Goal: Transaction & Acquisition: Purchase product/service

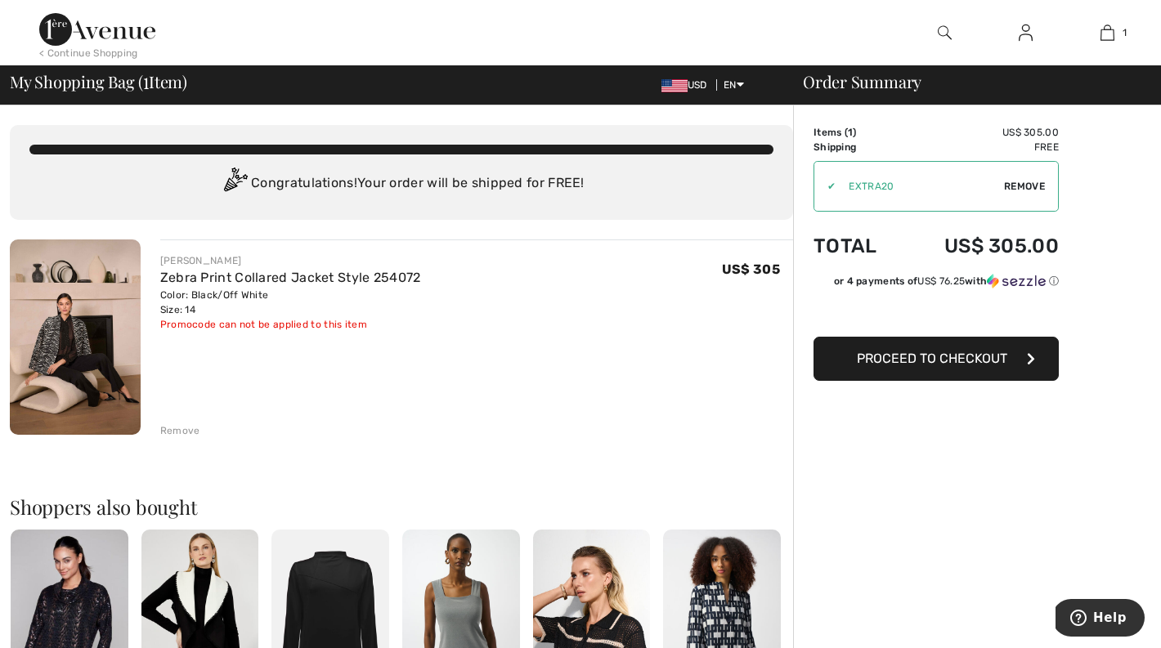
click at [83, 342] on img at bounding box center [75, 337] width 131 height 195
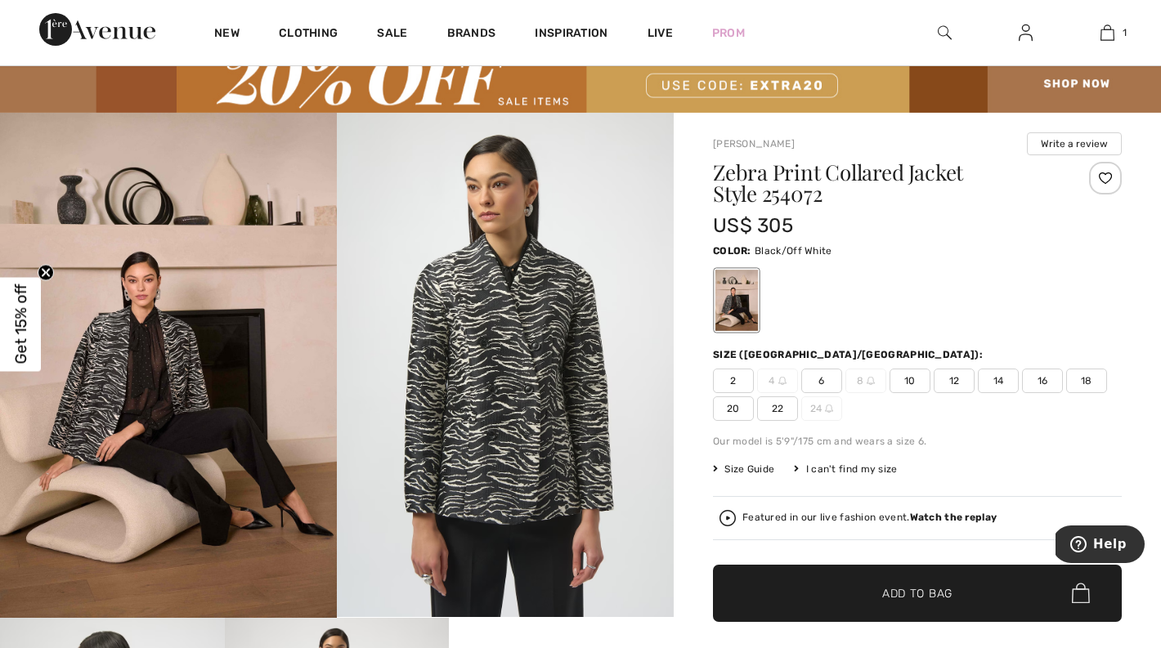
scroll to position [613, 0]
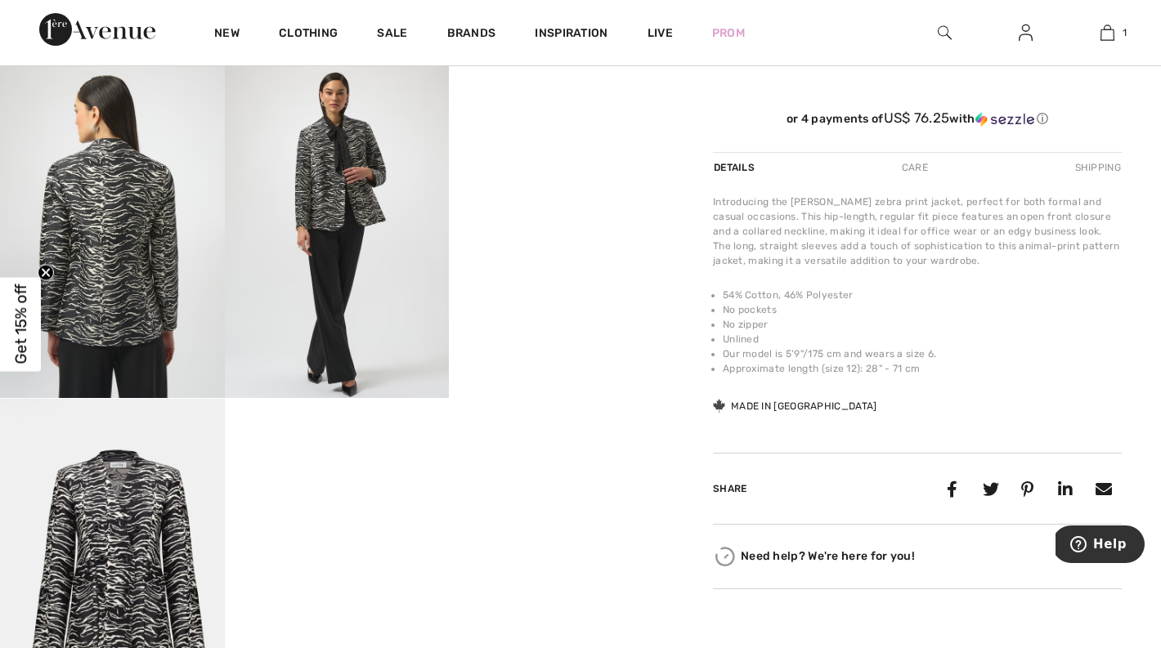
click at [526, 174] on video "Your browser does not support the video tag." at bounding box center [561, 118] width 225 height 112
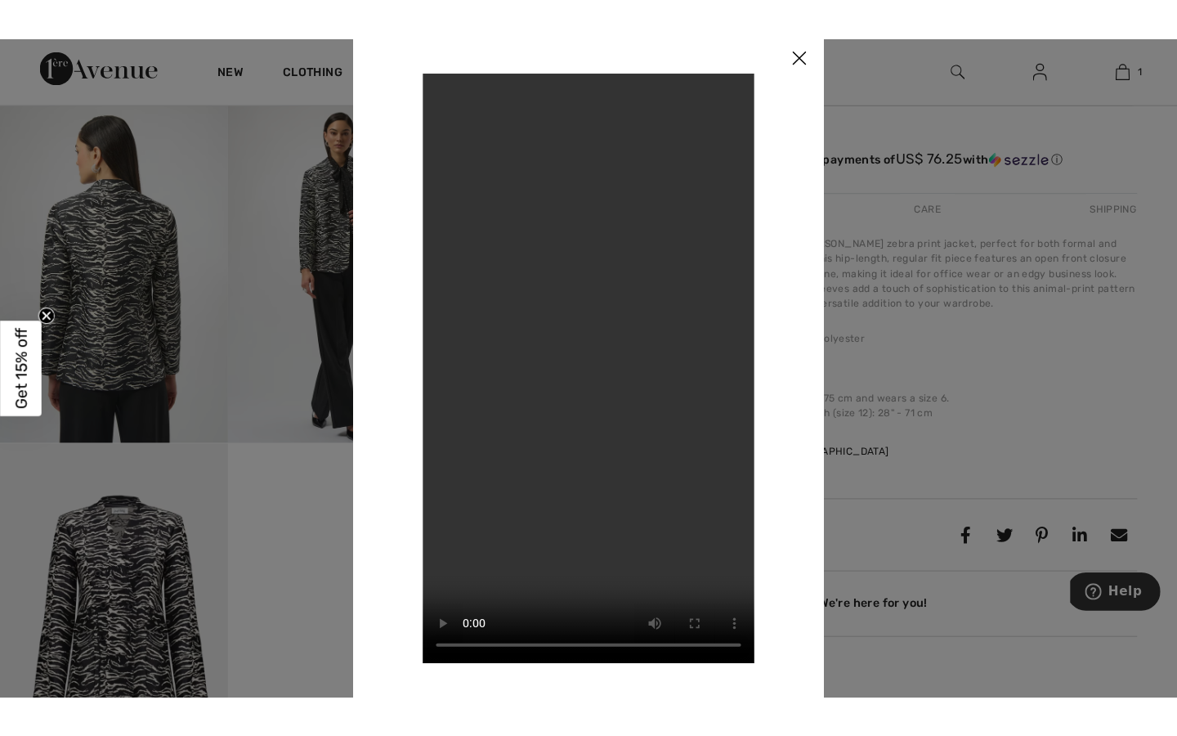
scroll to position [626, 0]
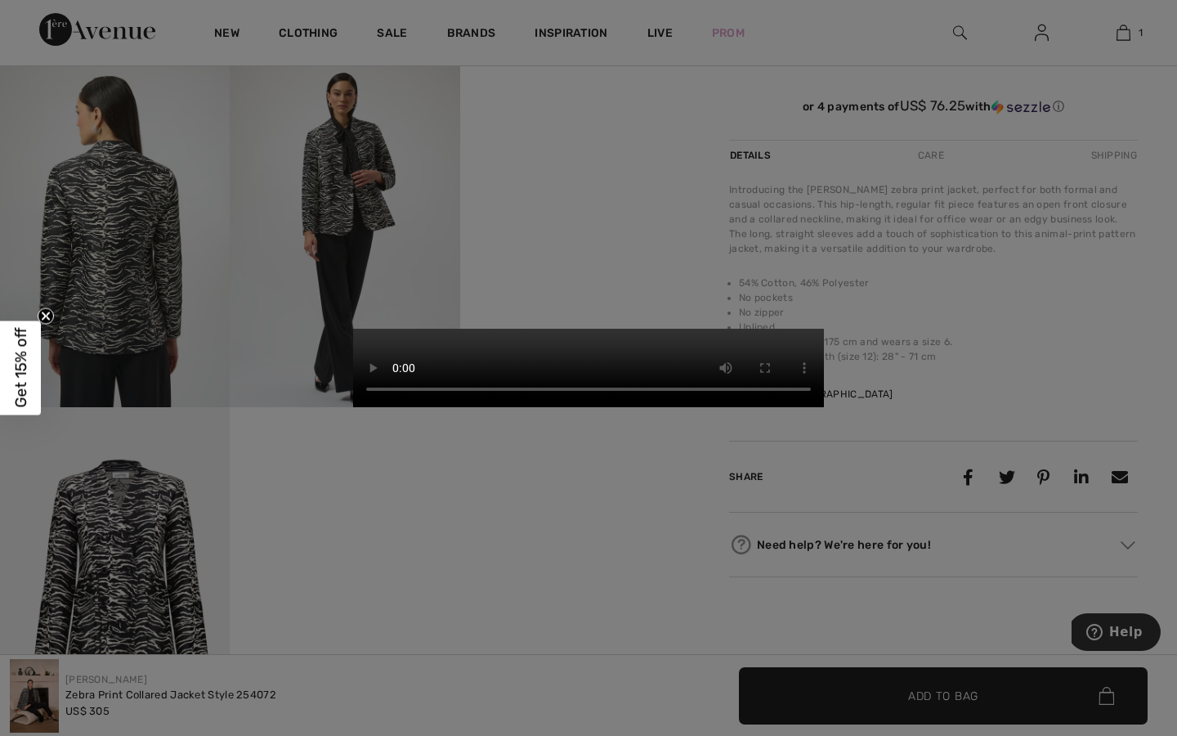
click at [824, 329] on video "Your browser does not support the video tag." at bounding box center [588, 368] width 471 height 78
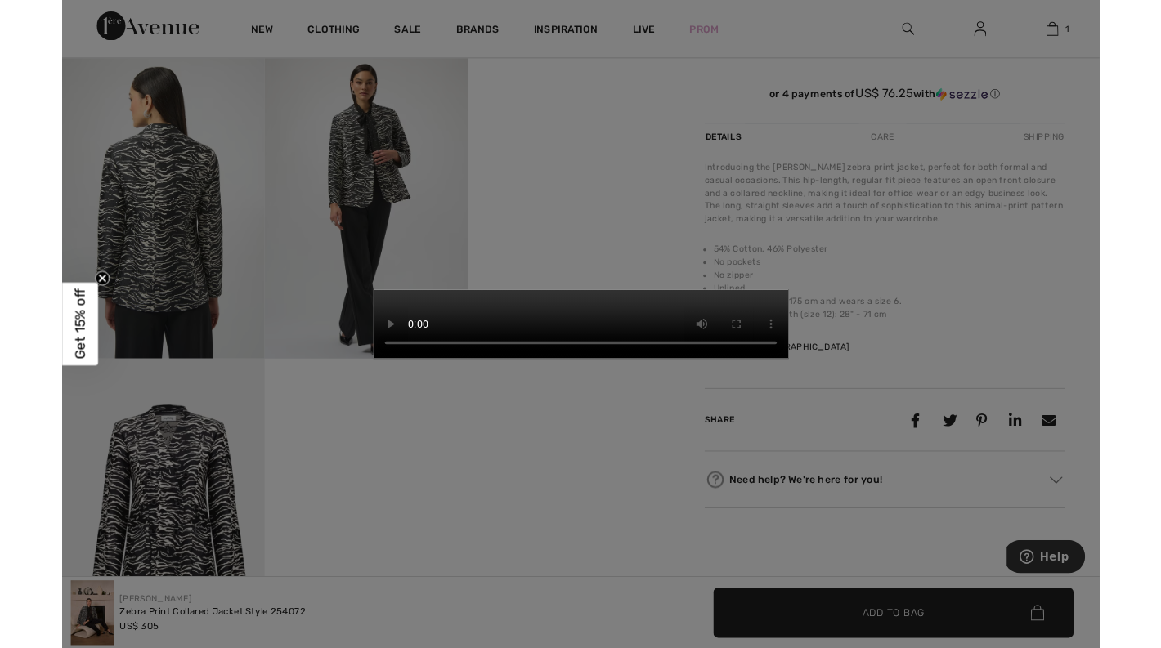
scroll to position [613, 0]
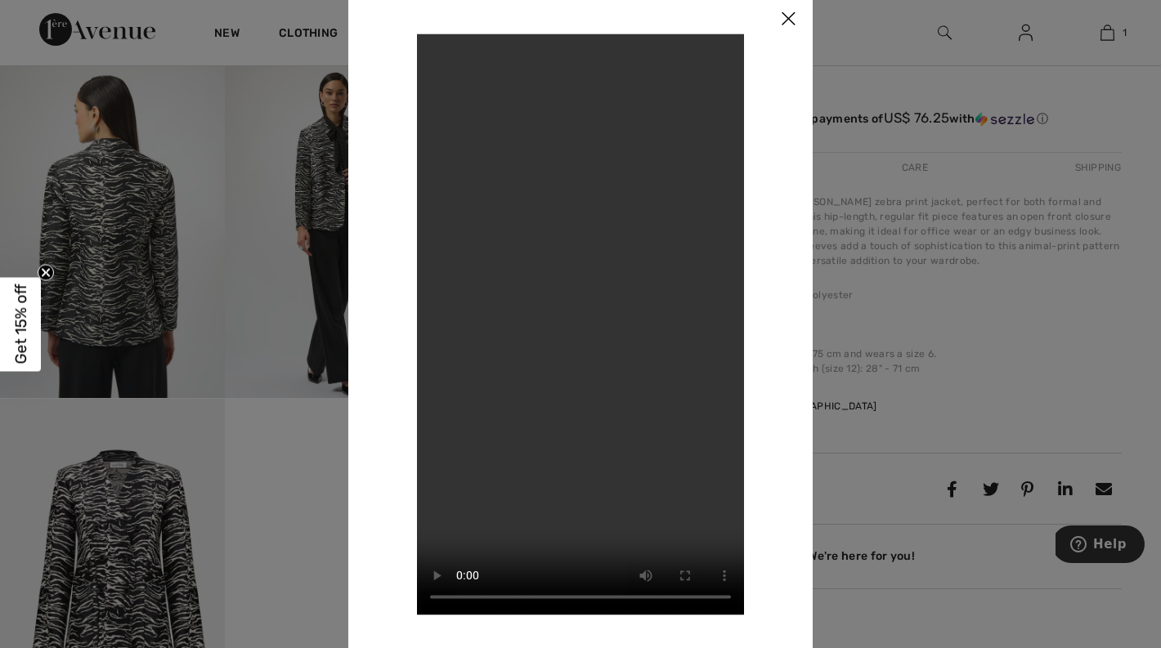
click at [185, 293] on div at bounding box center [580, 324] width 1161 height 648
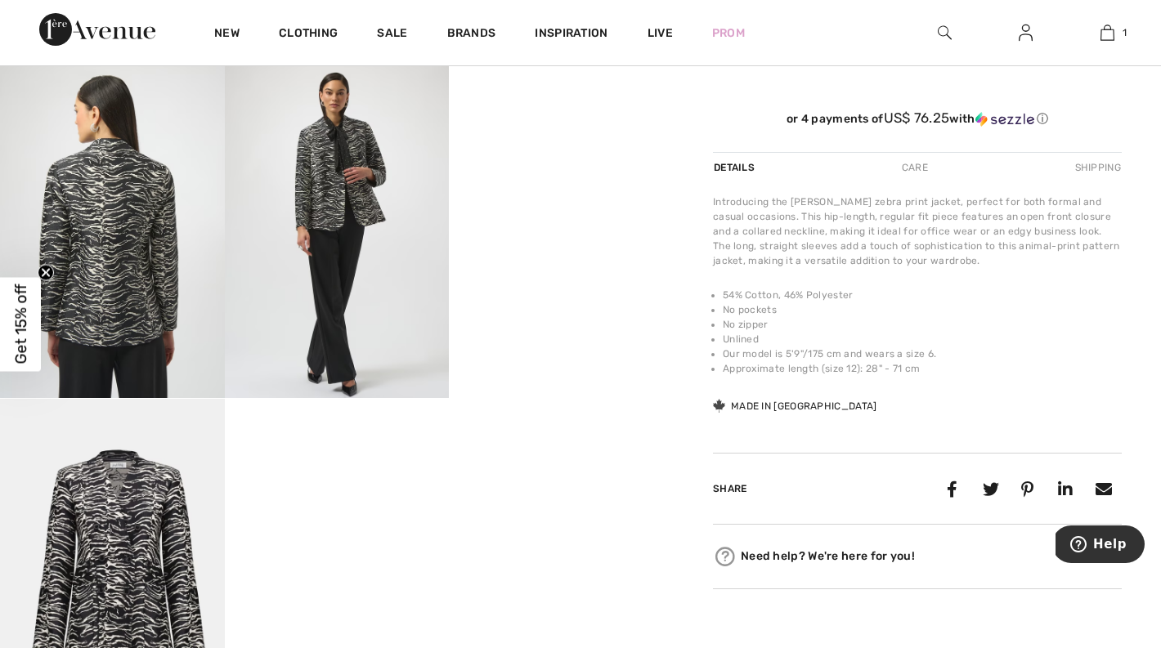
click at [129, 237] on img at bounding box center [112, 230] width 225 height 337
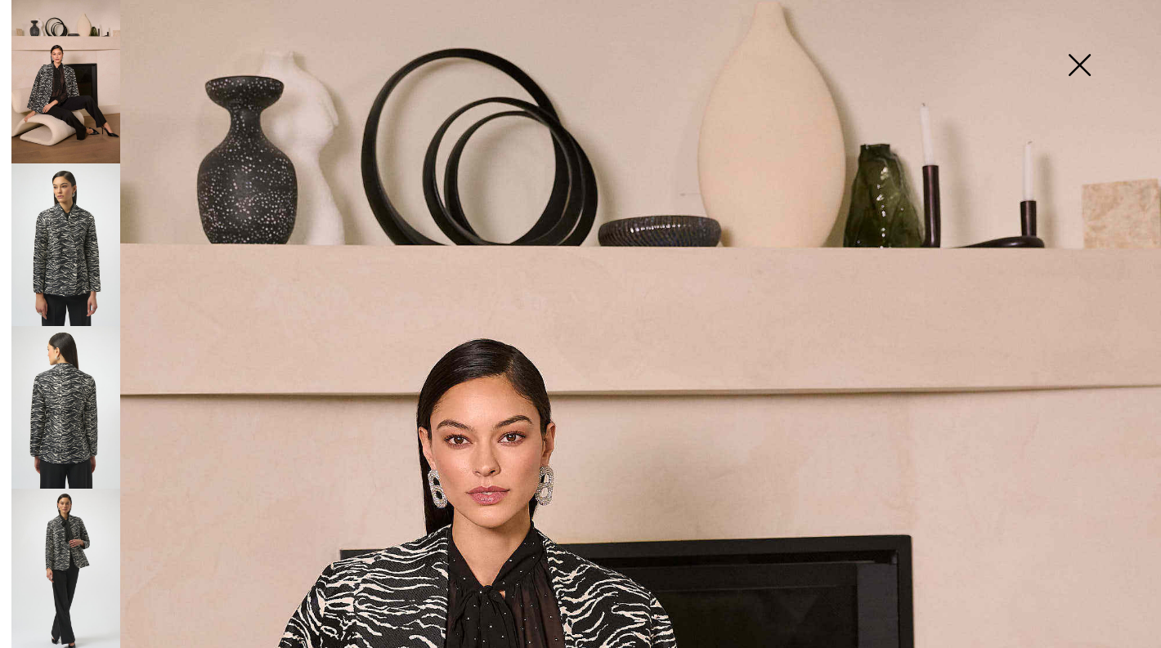
scroll to position [0, 0]
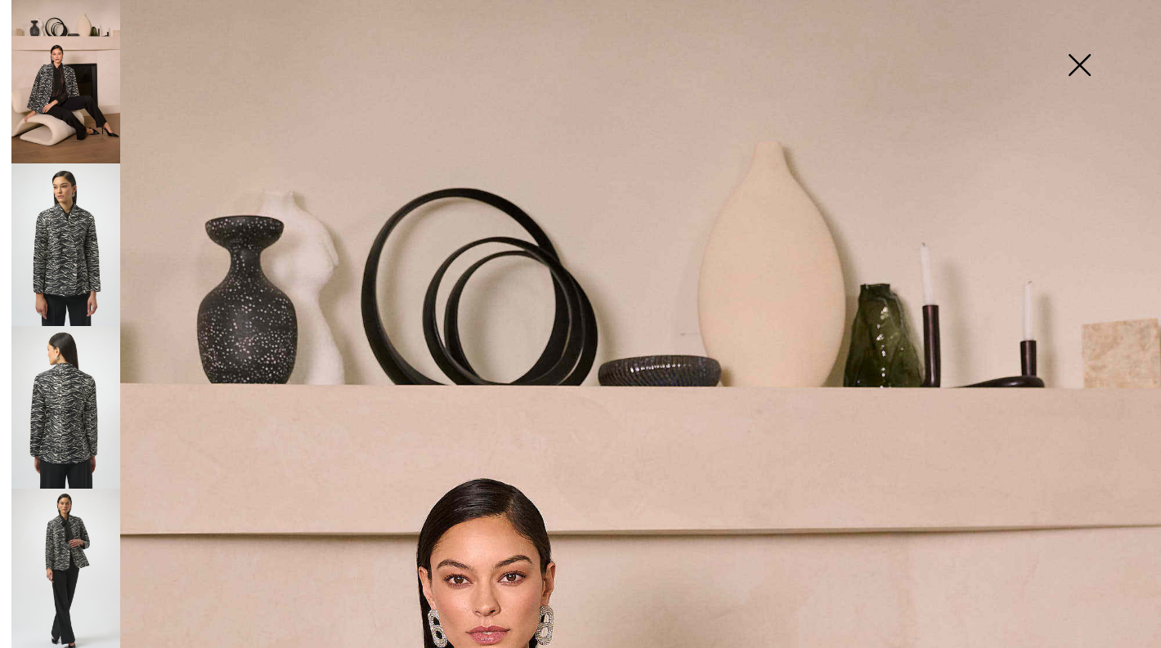
click at [1074, 61] on img at bounding box center [1079, 67] width 82 height 84
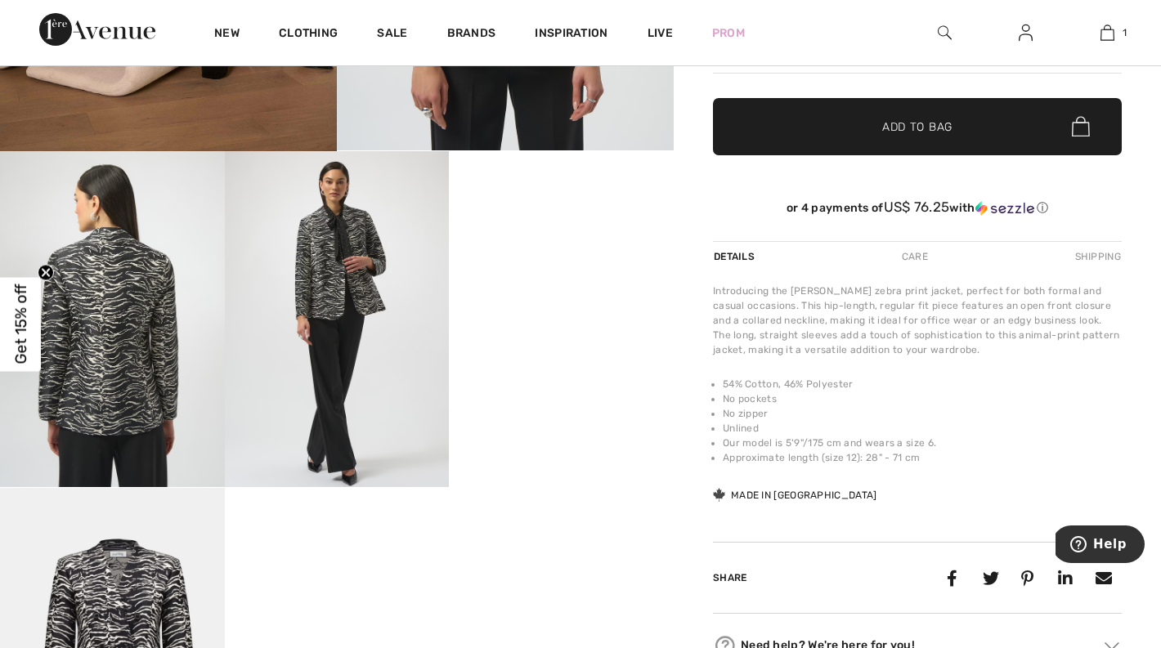
scroll to position [553, 0]
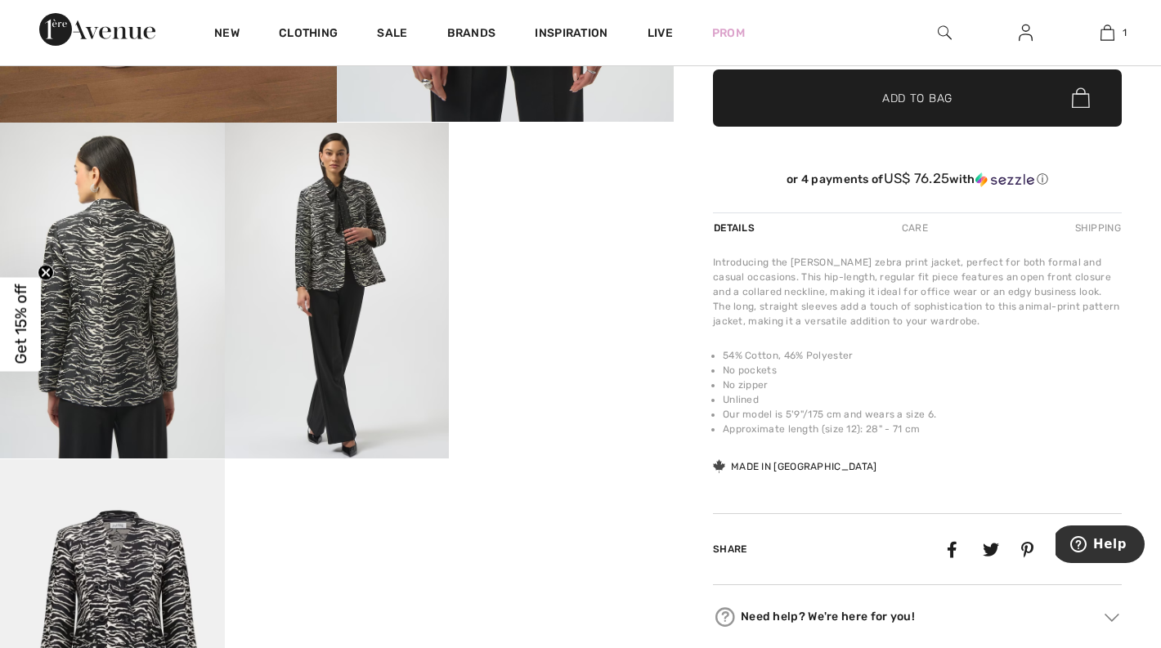
click at [132, 555] on img at bounding box center [112, 627] width 225 height 337
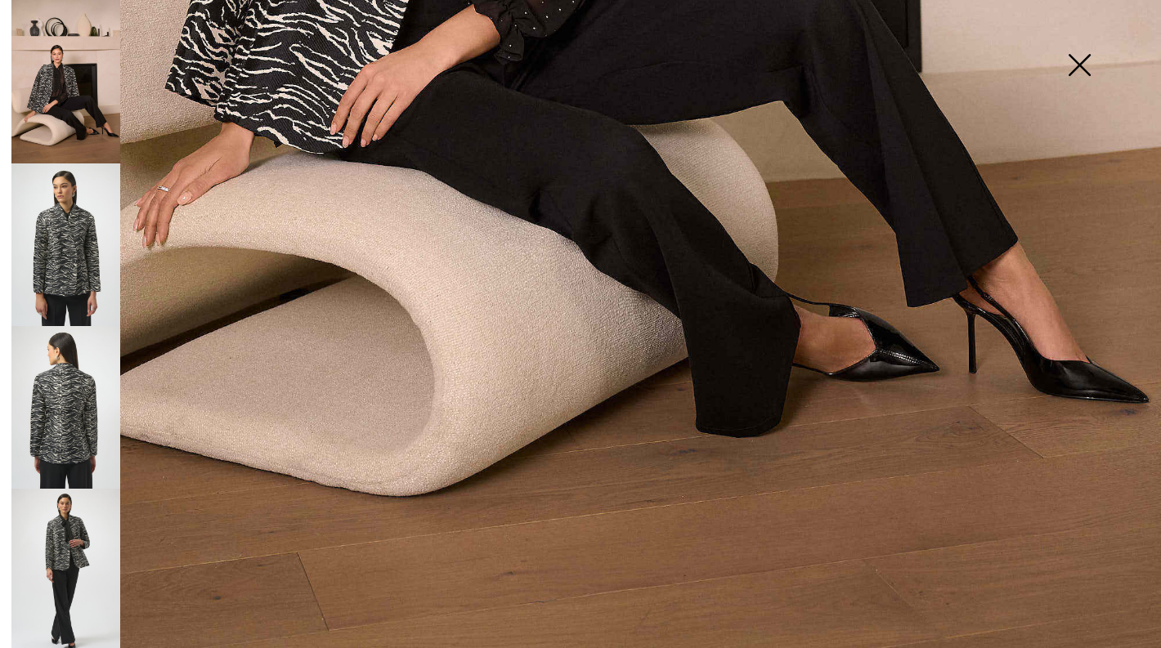
scroll to position [1093, 0]
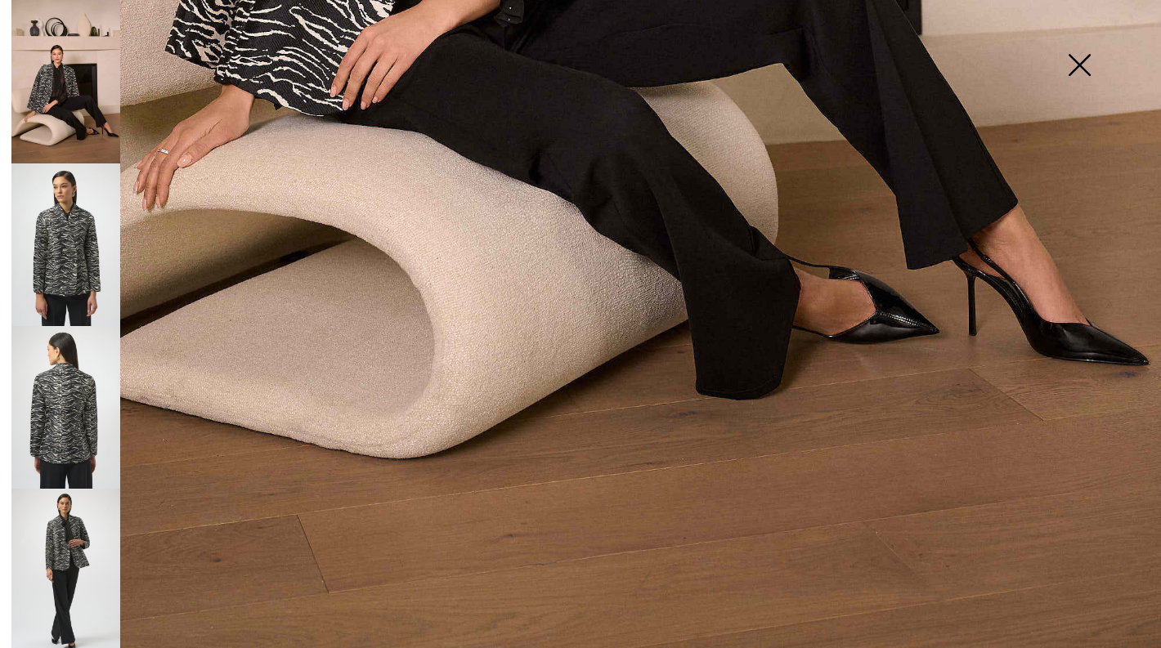
click at [50, 535] on img at bounding box center [65, 570] width 109 height 163
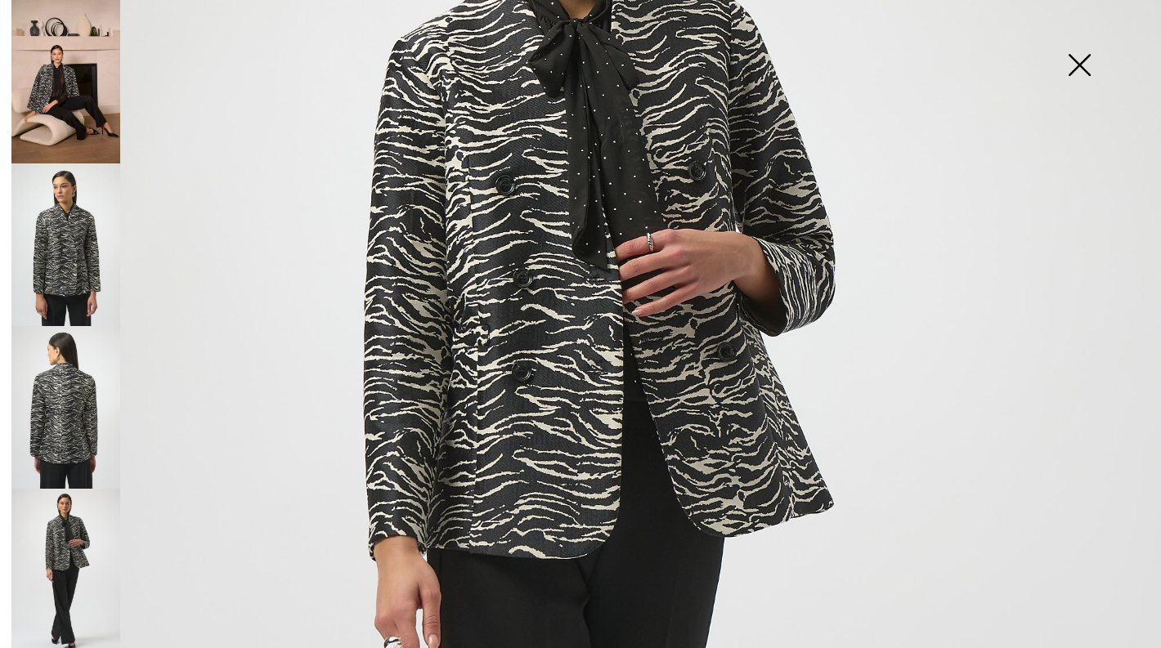
scroll to position [199, 0]
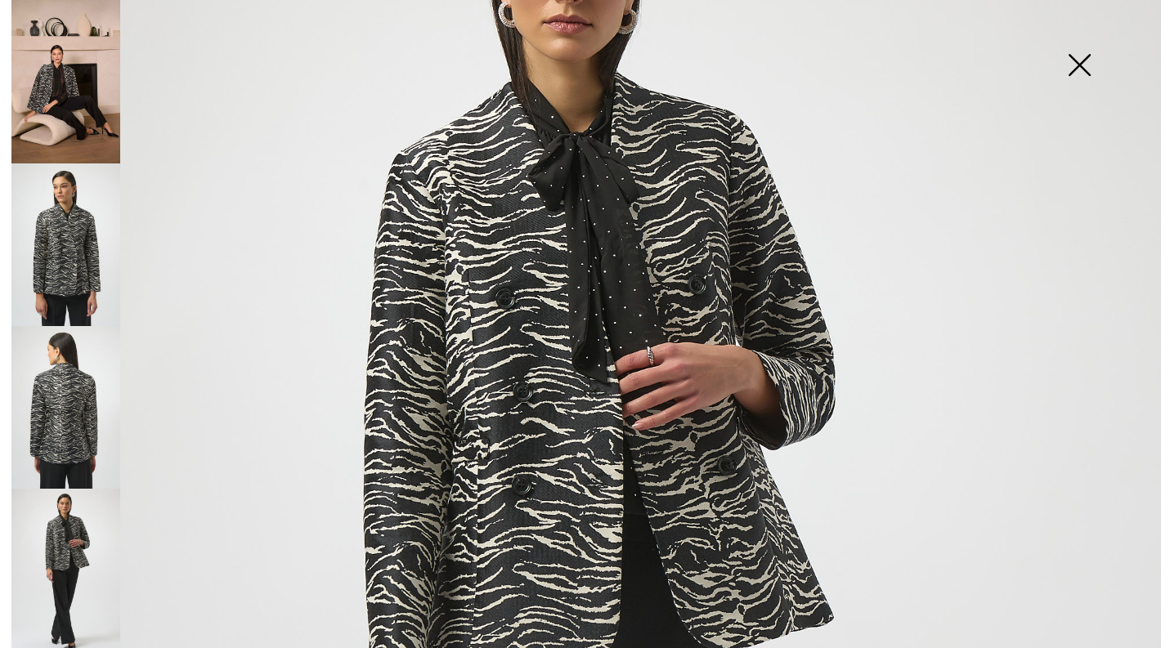
click at [72, 237] on img at bounding box center [65, 245] width 109 height 163
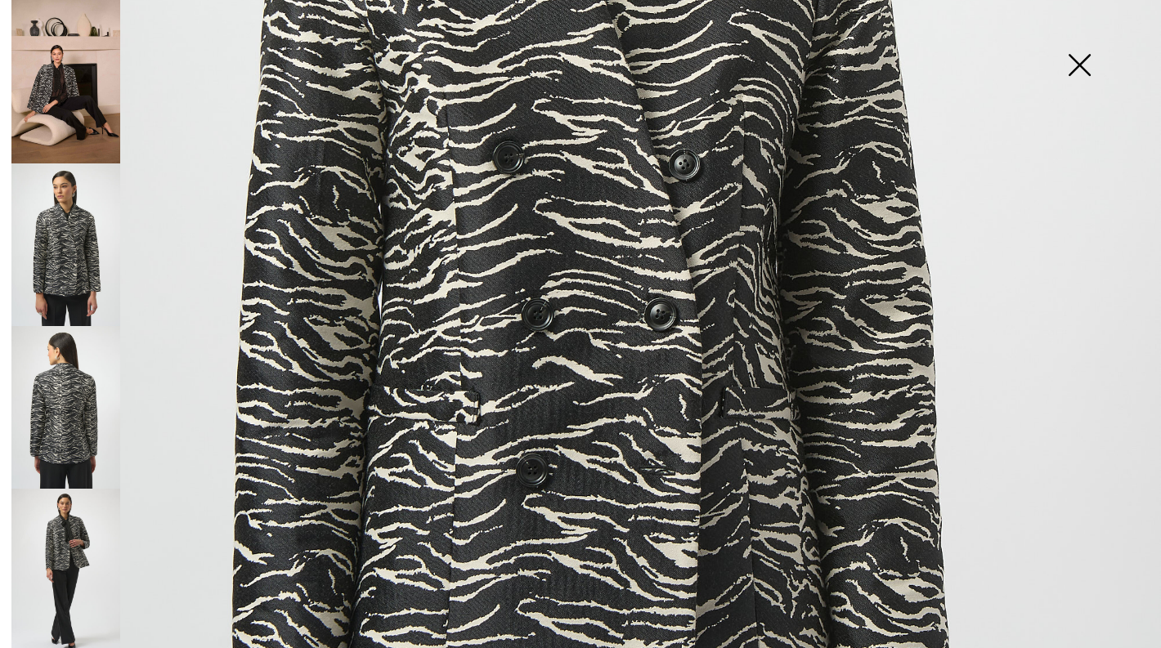
scroll to position [650, 0]
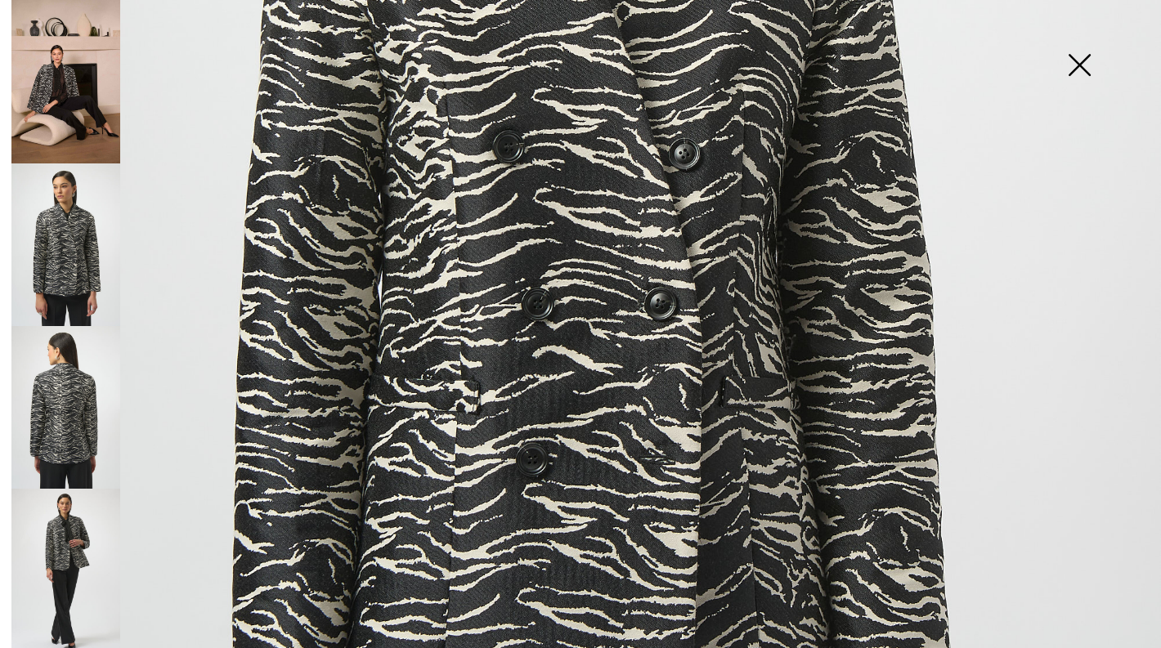
click at [609, 292] on img at bounding box center [580, 220] width 1161 height 1740
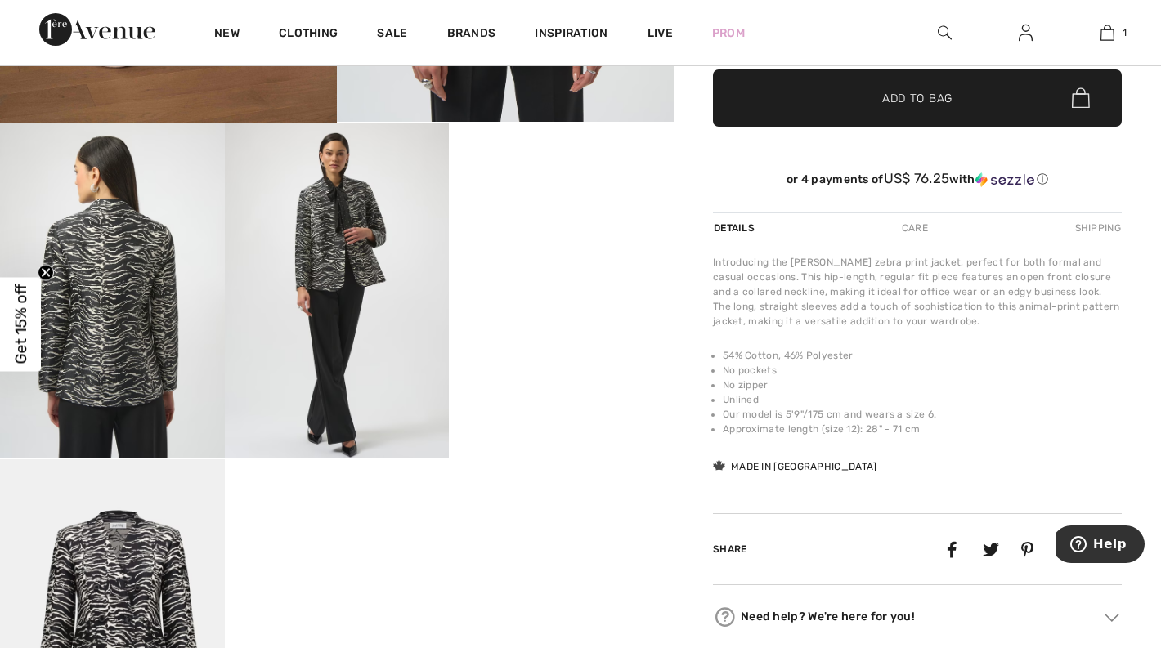
click at [115, 305] on img at bounding box center [112, 291] width 225 height 337
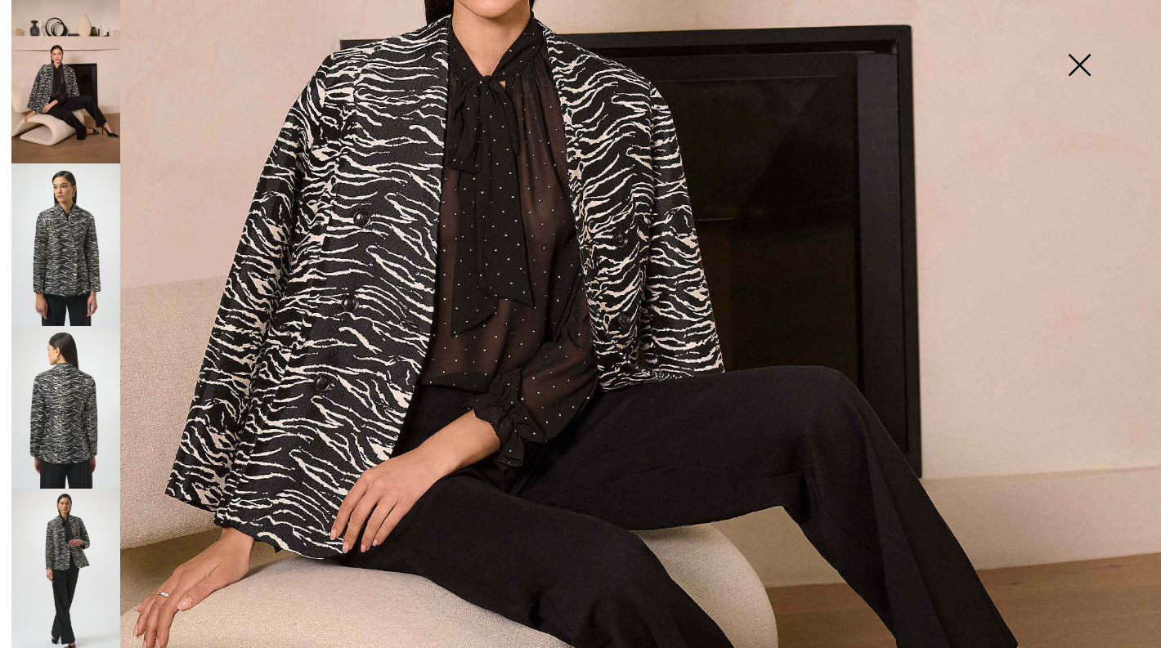
click at [37, 404] on img at bounding box center [65, 407] width 109 height 163
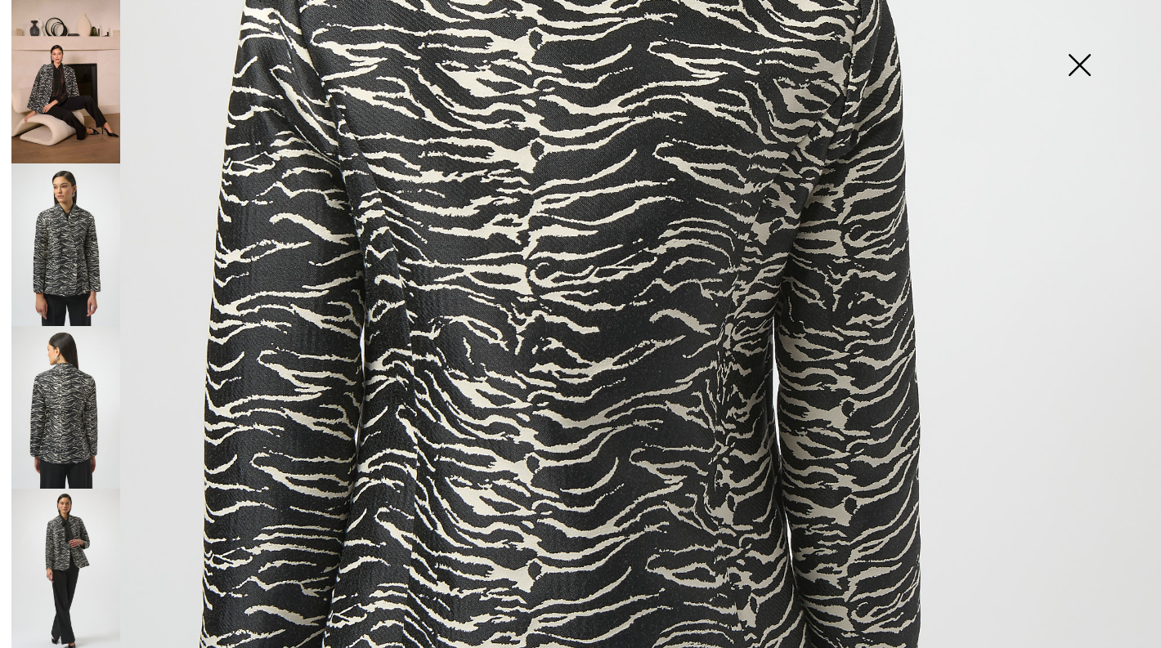
scroll to position [437, 0]
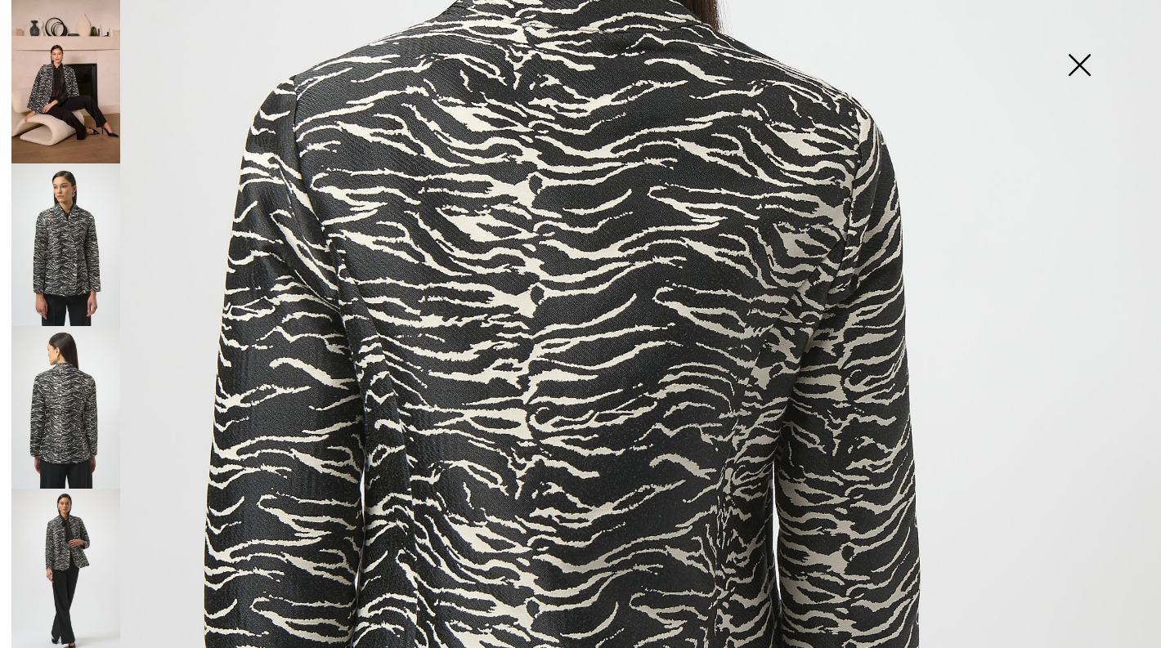
click at [1084, 62] on img at bounding box center [1079, 67] width 82 height 84
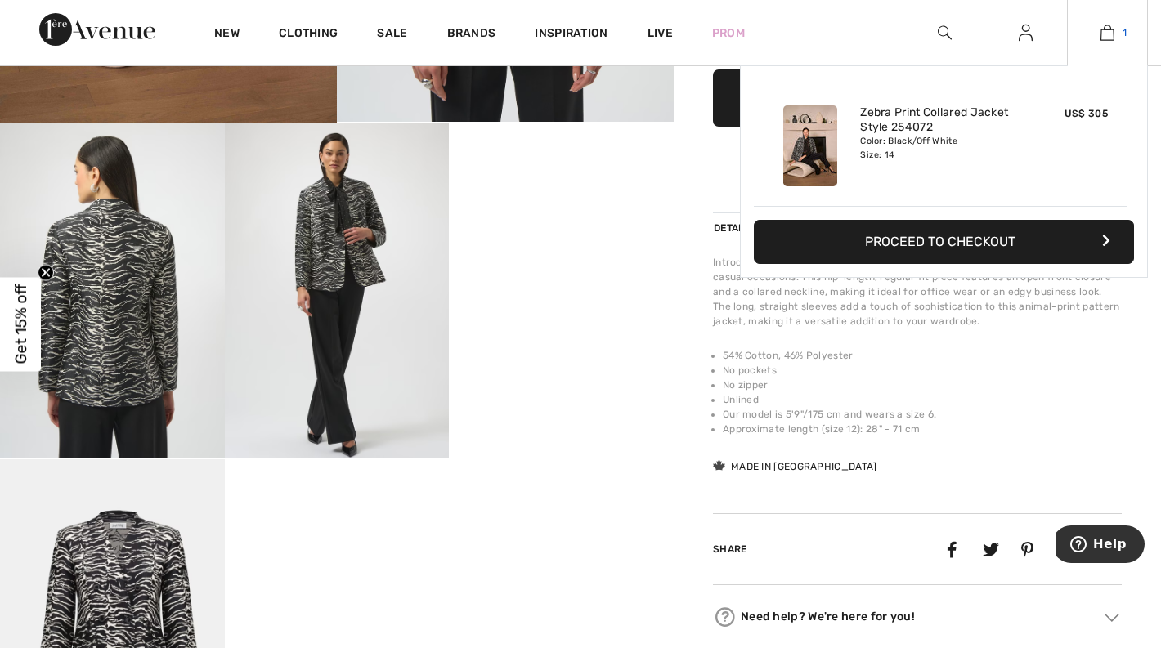
click at [1110, 31] on img at bounding box center [1107, 33] width 14 height 20
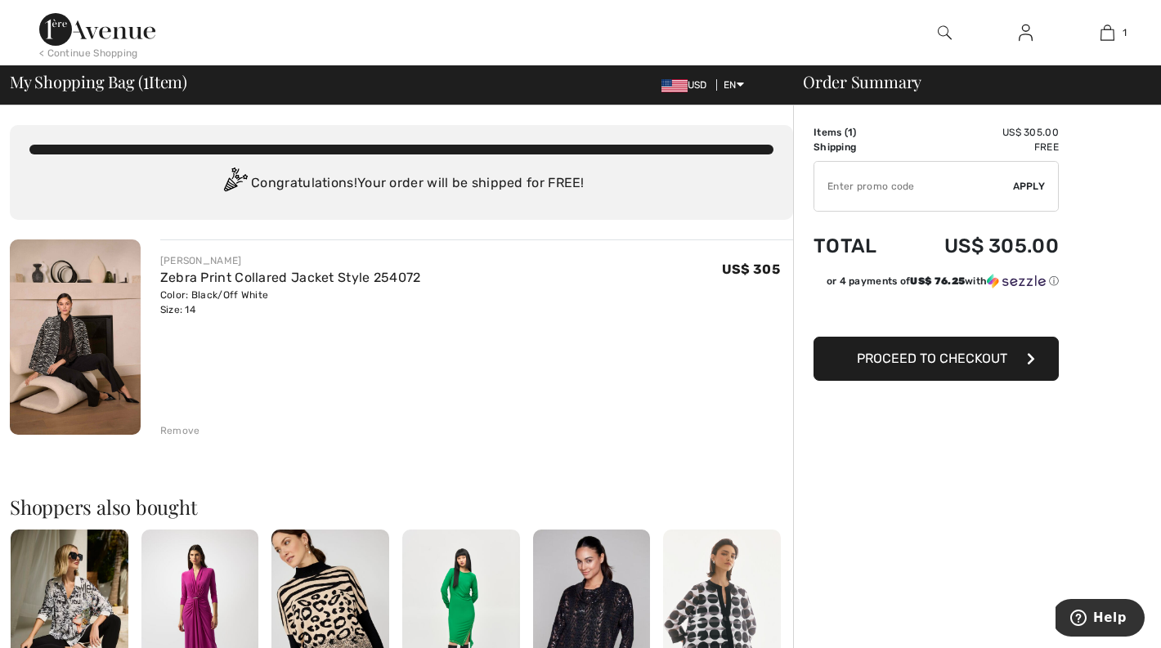
type input "EXTRA20"
type input "NEW15"
type input "EXTRA20"
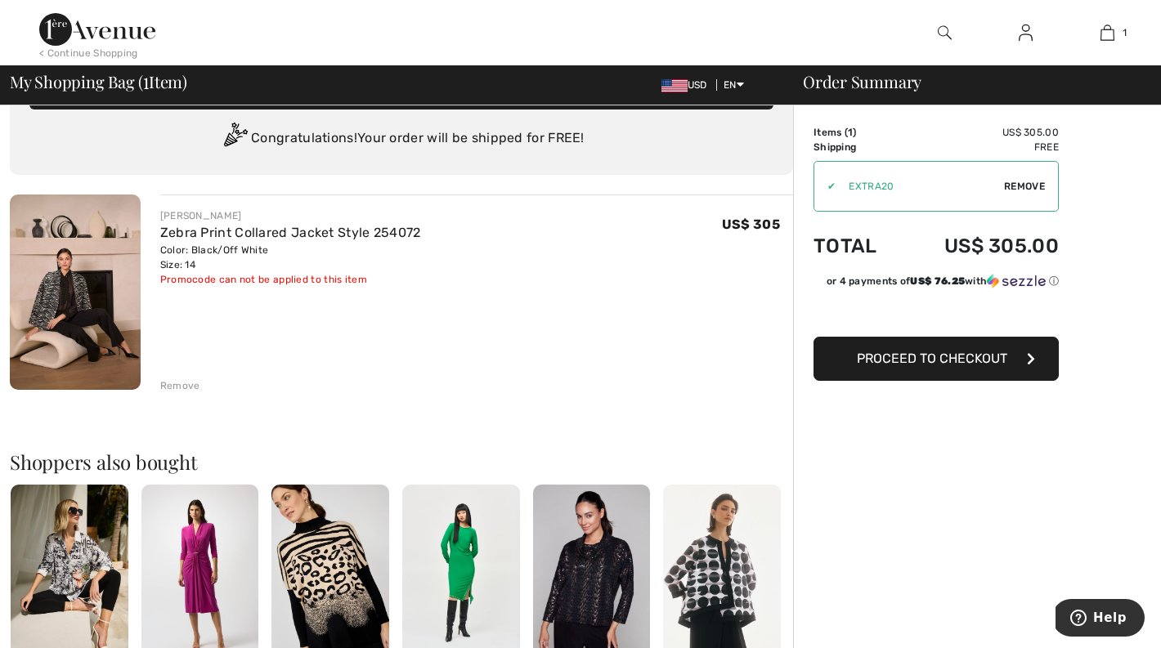
scroll to position [19, 0]
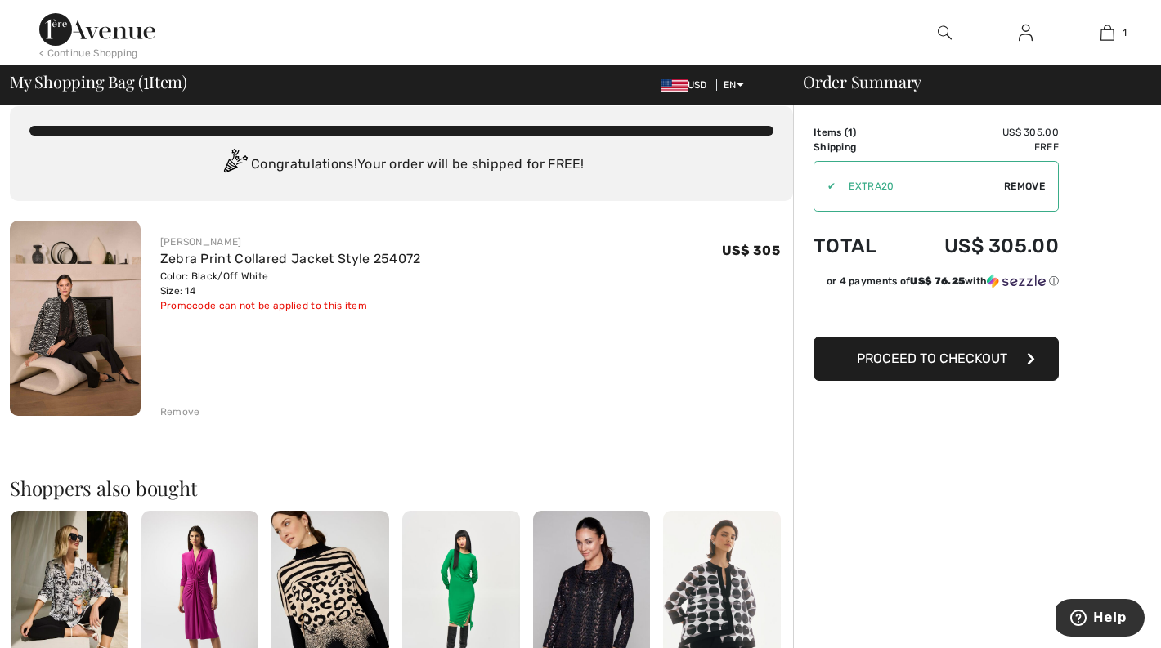
click at [106, 29] on img at bounding box center [97, 29] width 116 height 33
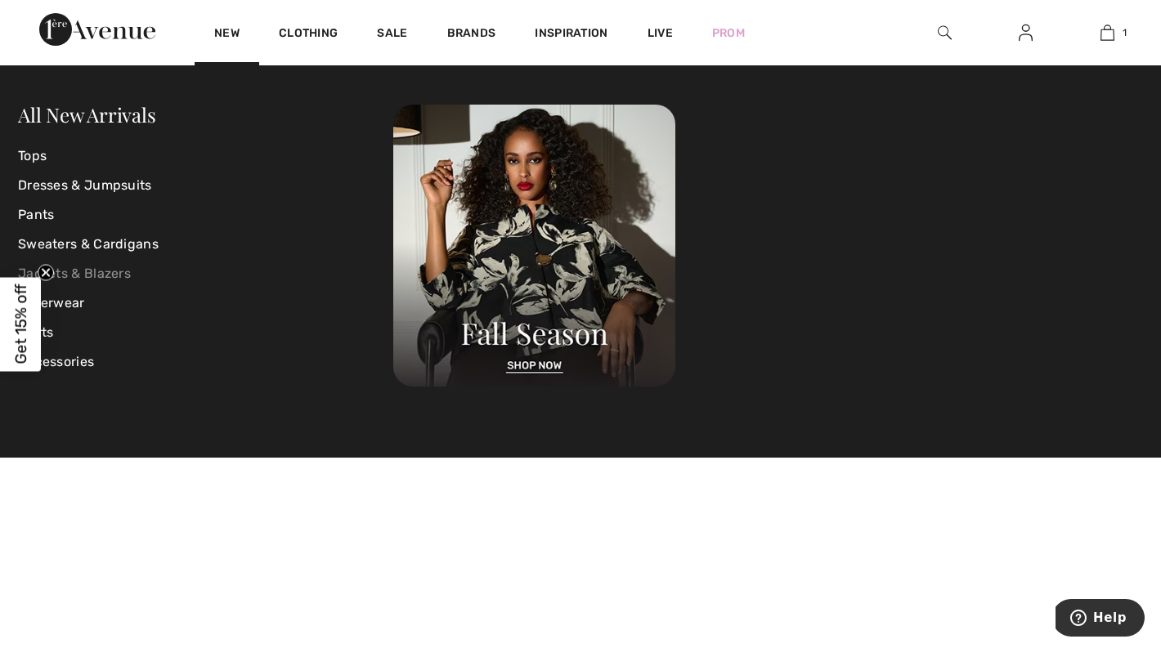
click at [88, 272] on link "Jackets & Blazers" at bounding box center [205, 273] width 375 height 29
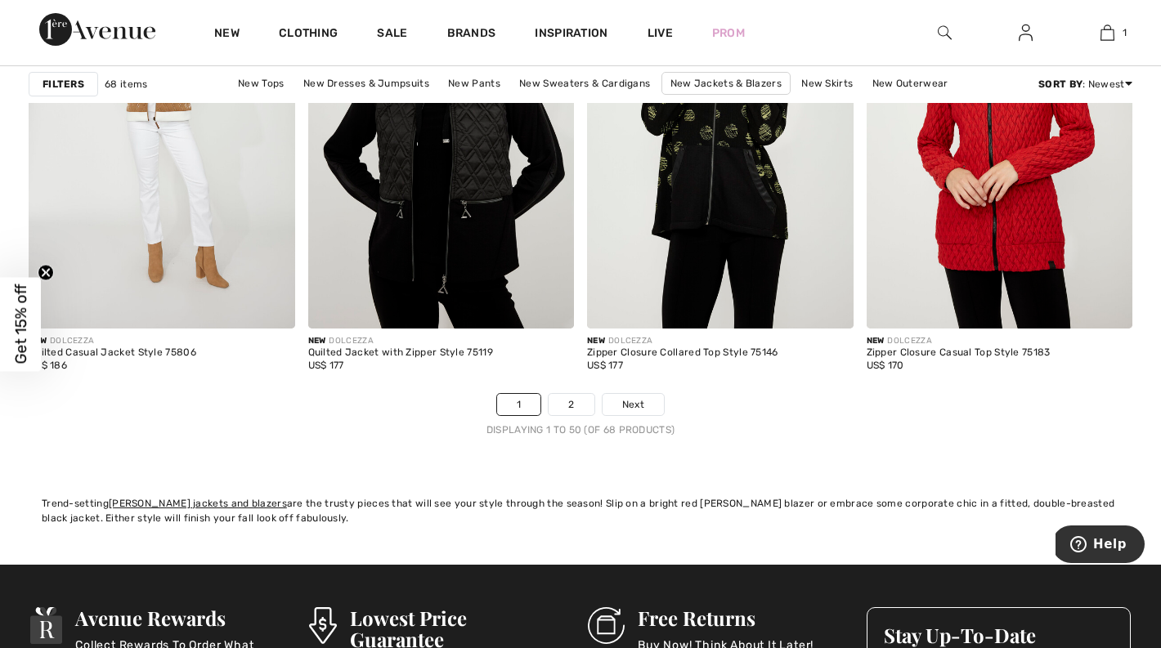
scroll to position [7224, 0]
click at [574, 402] on link "2" at bounding box center [571, 403] width 45 height 21
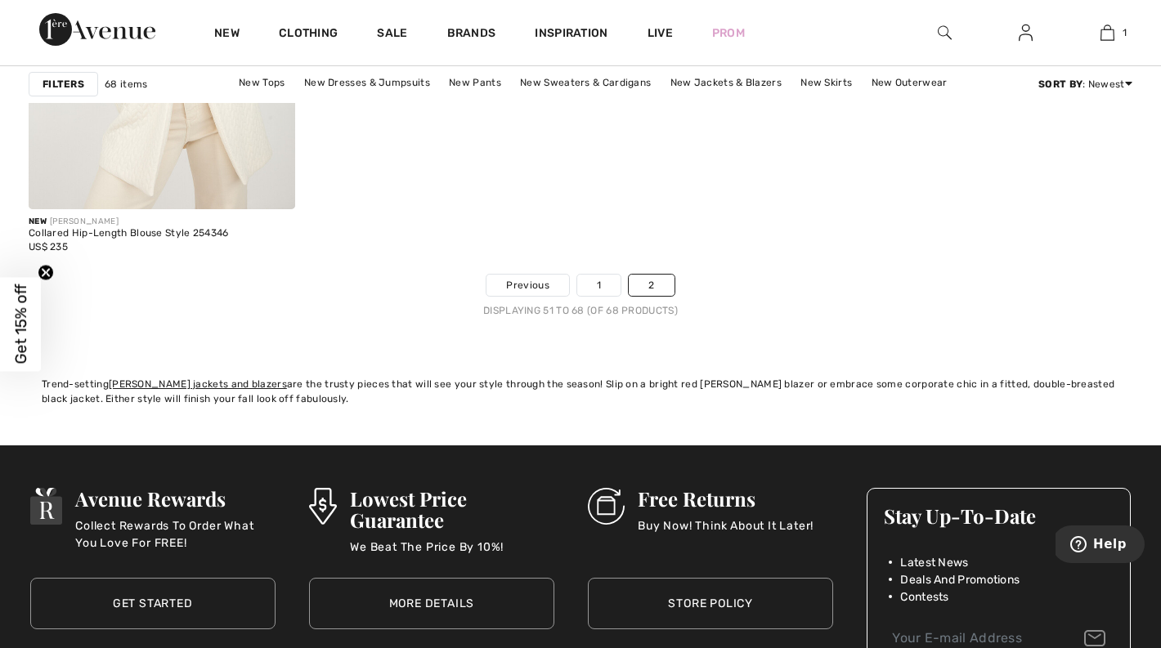
scroll to position [3181, 0]
